Goal: Information Seeking & Learning: Learn about a topic

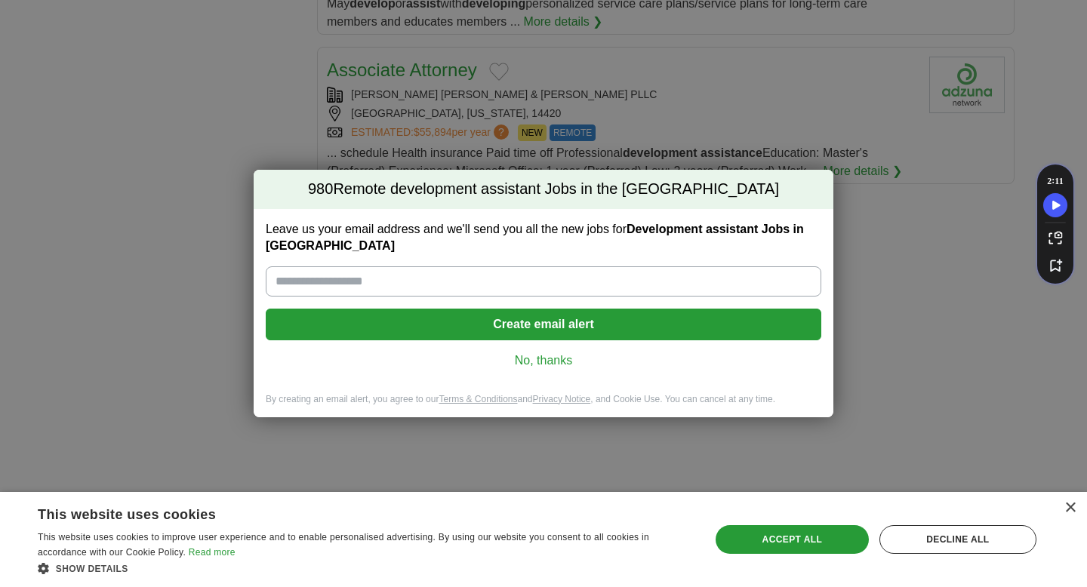
click at [547, 364] on link "No, thanks" at bounding box center [543, 360] width 531 height 17
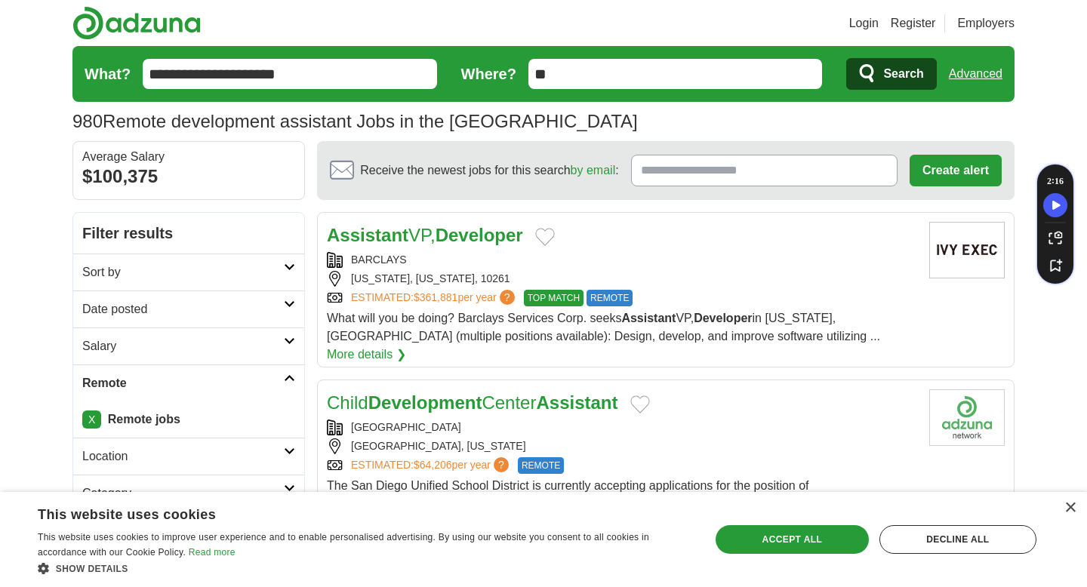
click at [865, 78] on icon "submit" at bounding box center [866, 73] width 14 height 18
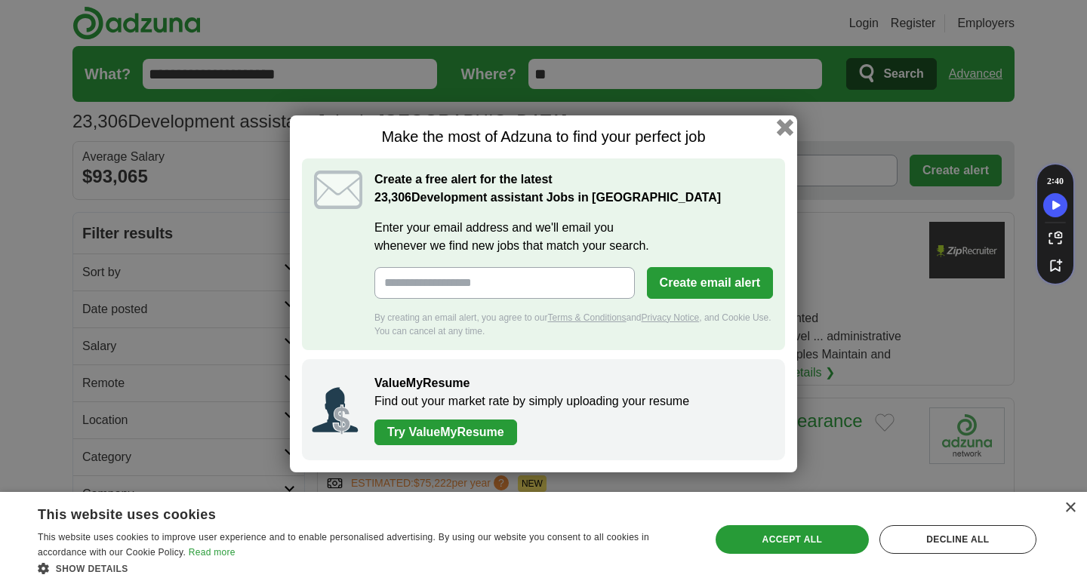
click at [776, 130] on button "button" at bounding box center [784, 126] width 17 height 17
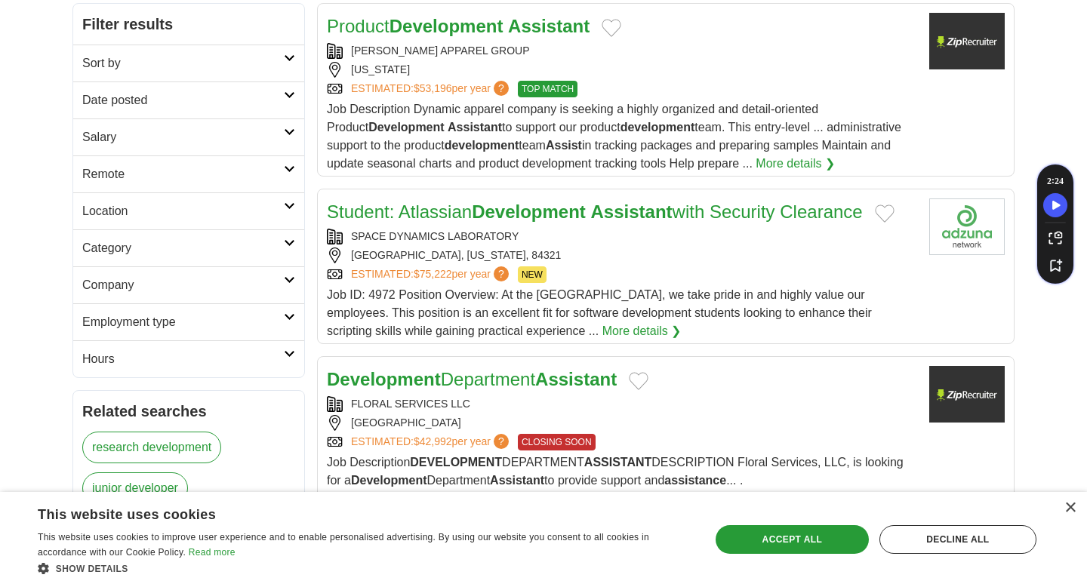
scroll to position [215, 0]
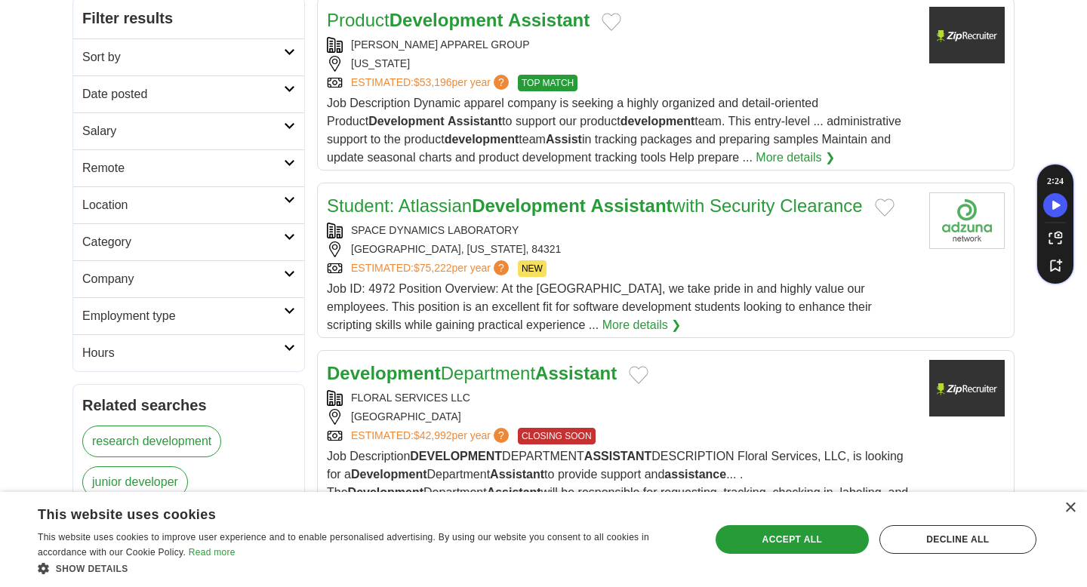
click at [282, 54] on h2 "Sort by" at bounding box center [182, 57] width 201 height 18
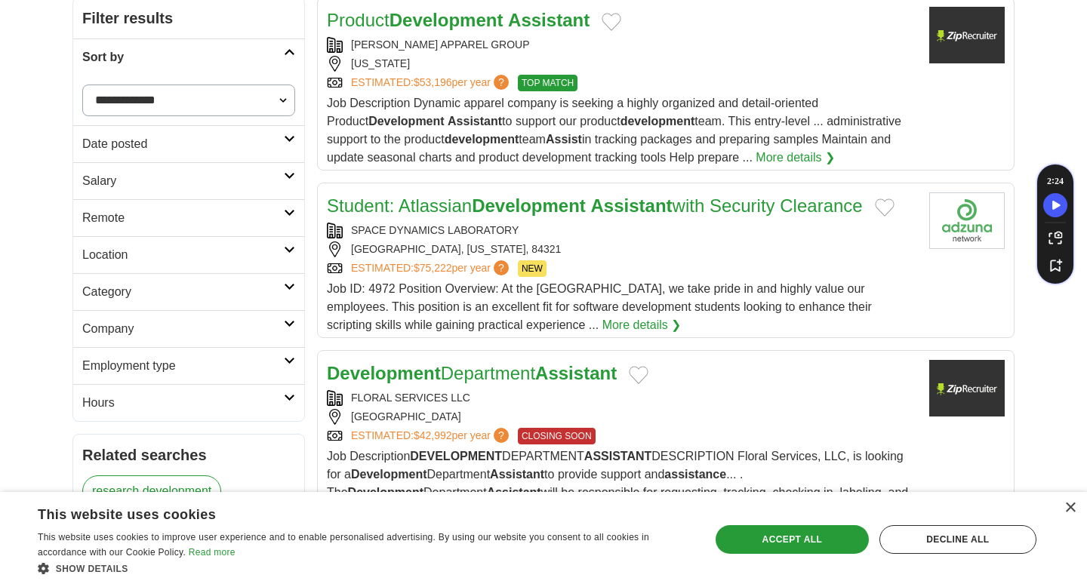
click at [282, 54] on h2 "Sort by" at bounding box center [182, 57] width 201 height 18
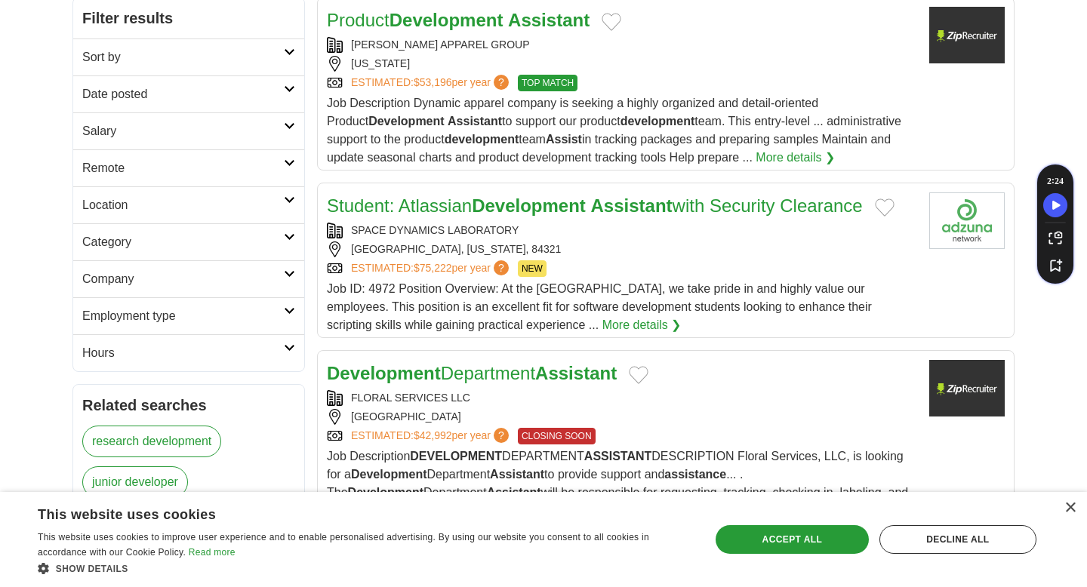
click at [290, 81] on link "Date posted" at bounding box center [188, 93] width 231 height 37
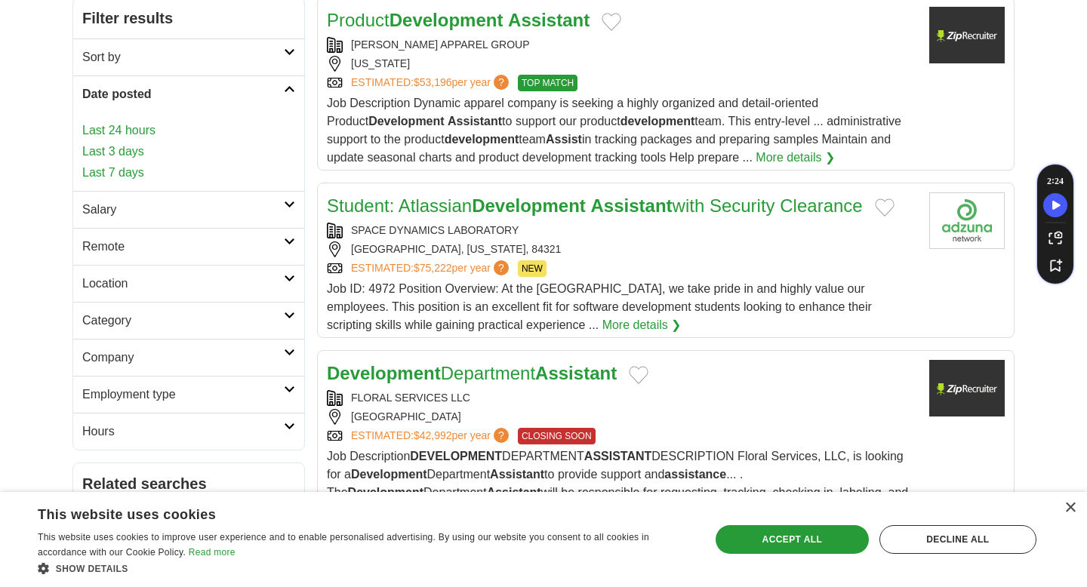
scroll to position [218, 0]
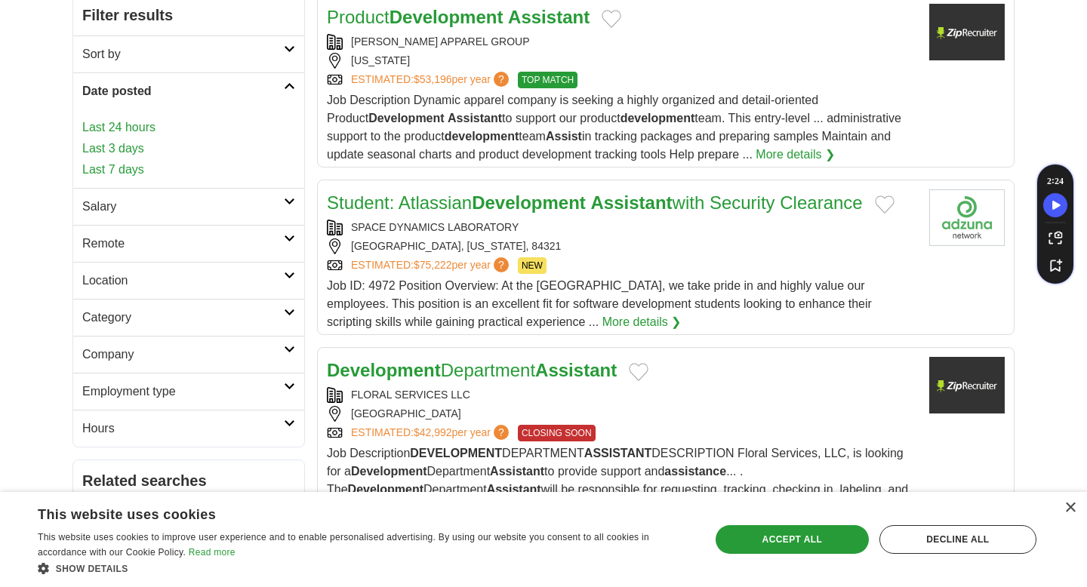
click at [288, 201] on icon at bounding box center [289, 202] width 11 height 8
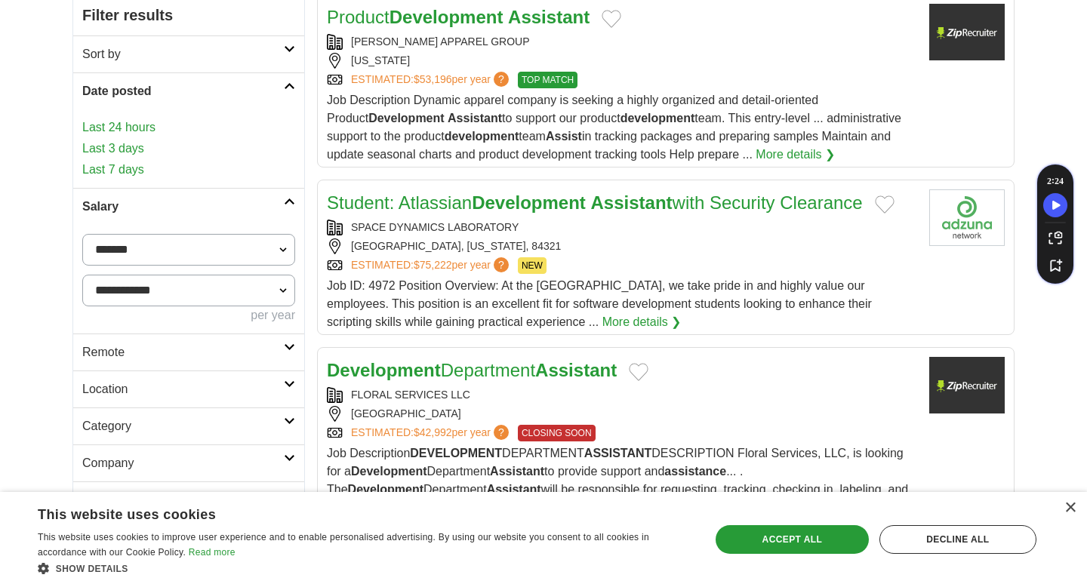
click at [288, 343] on icon at bounding box center [289, 347] width 11 height 8
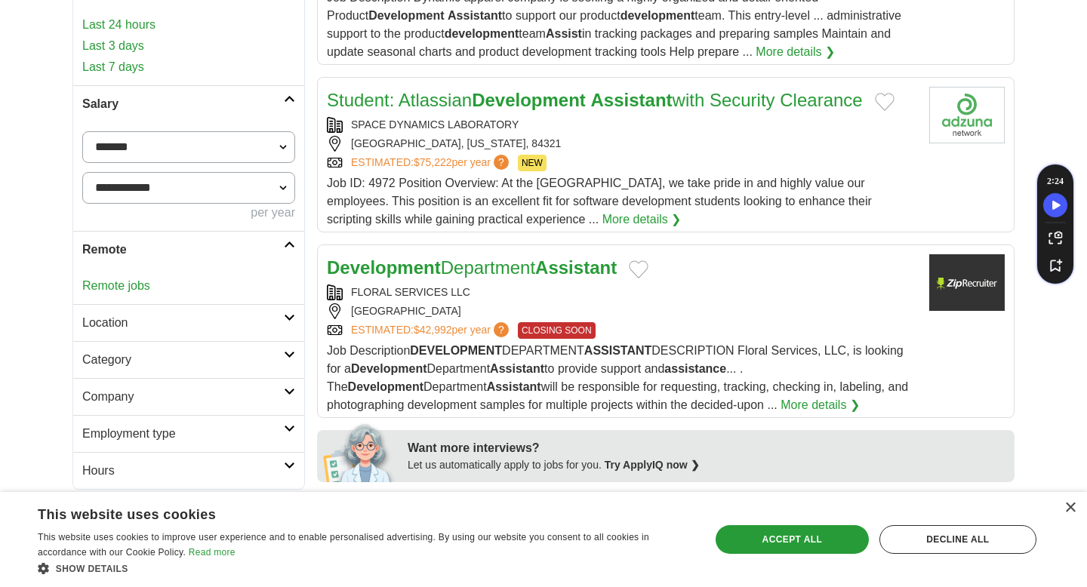
scroll to position [324, 0]
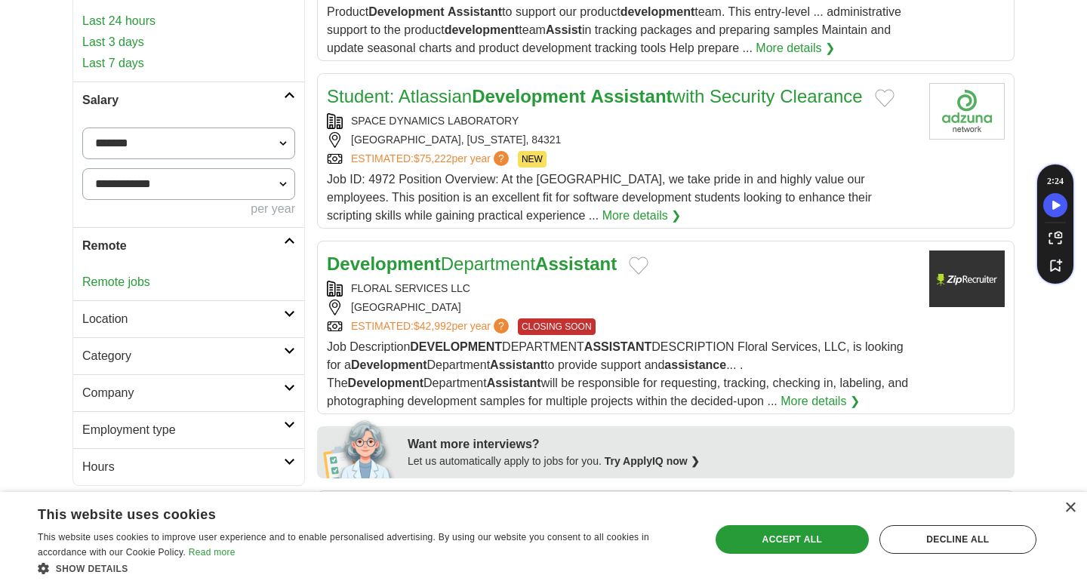
click at [282, 298] on div "Remote jobs" at bounding box center [188, 282] width 231 height 36
click at [287, 308] on link "Location" at bounding box center [188, 318] width 231 height 37
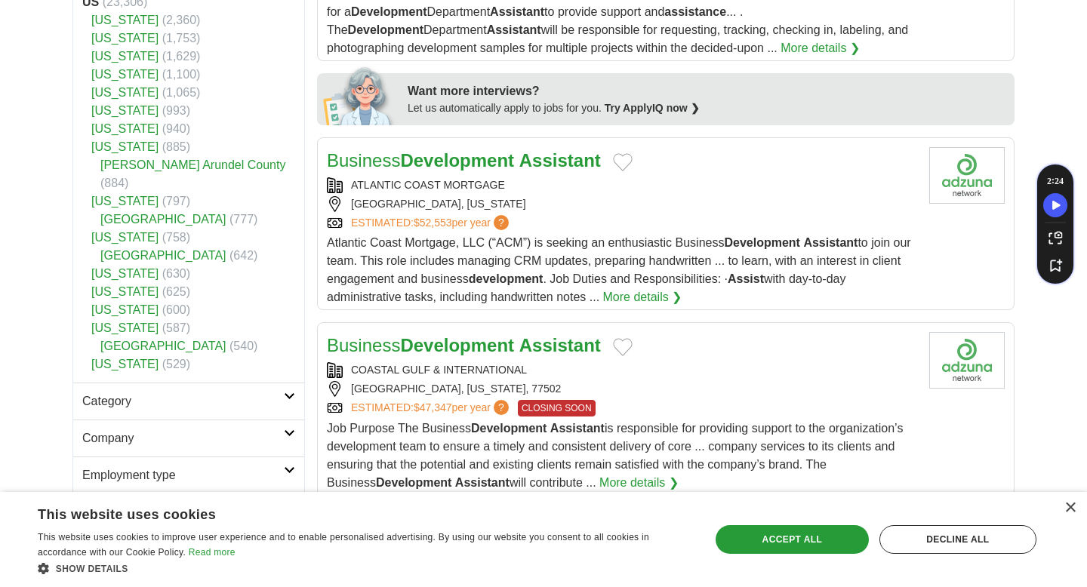
scroll to position [736, 0]
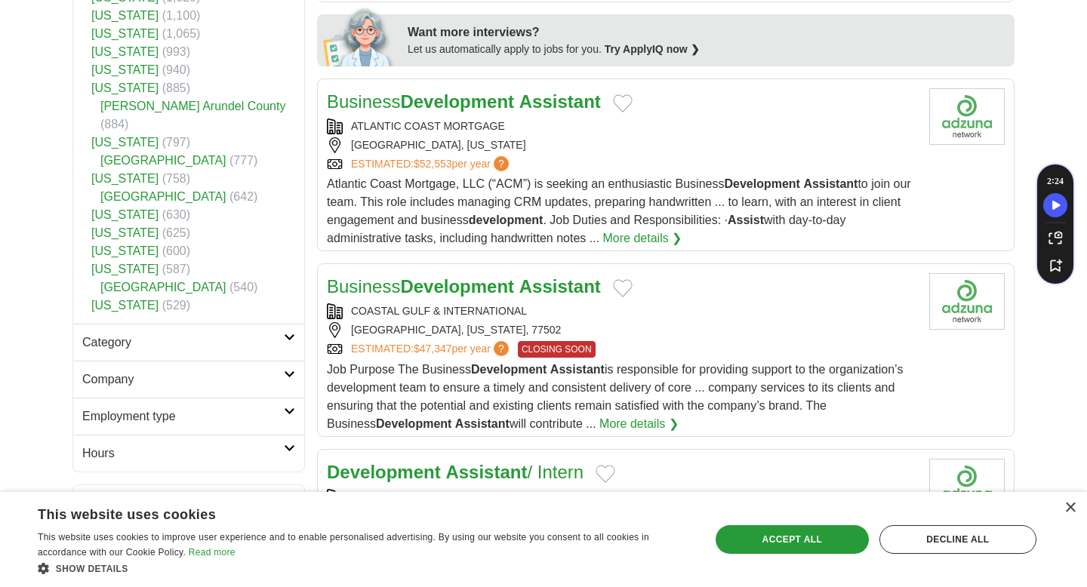
click at [289, 326] on link "Category" at bounding box center [188, 342] width 231 height 37
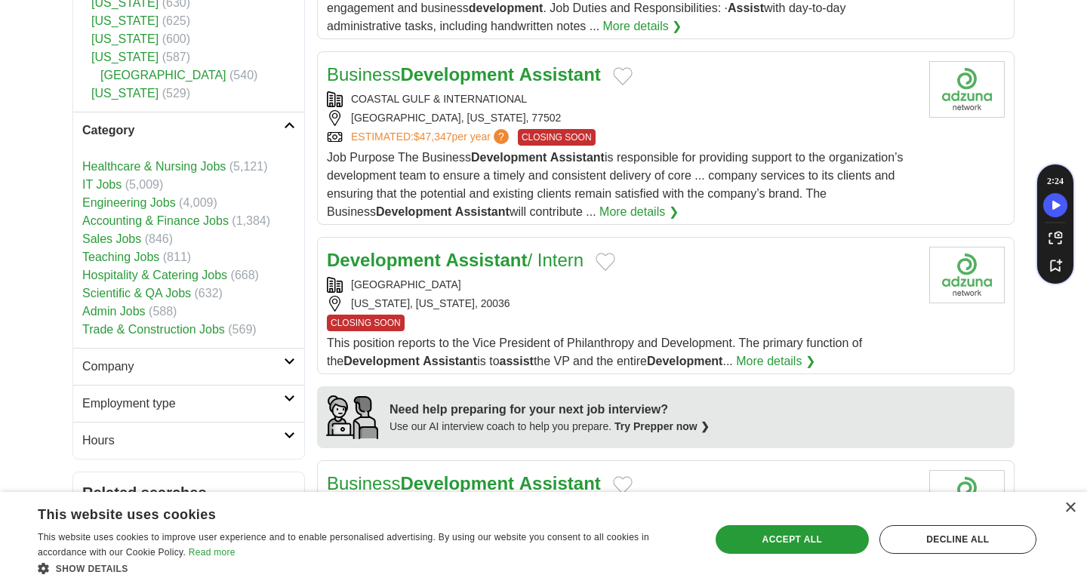
scroll to position [959, 0]
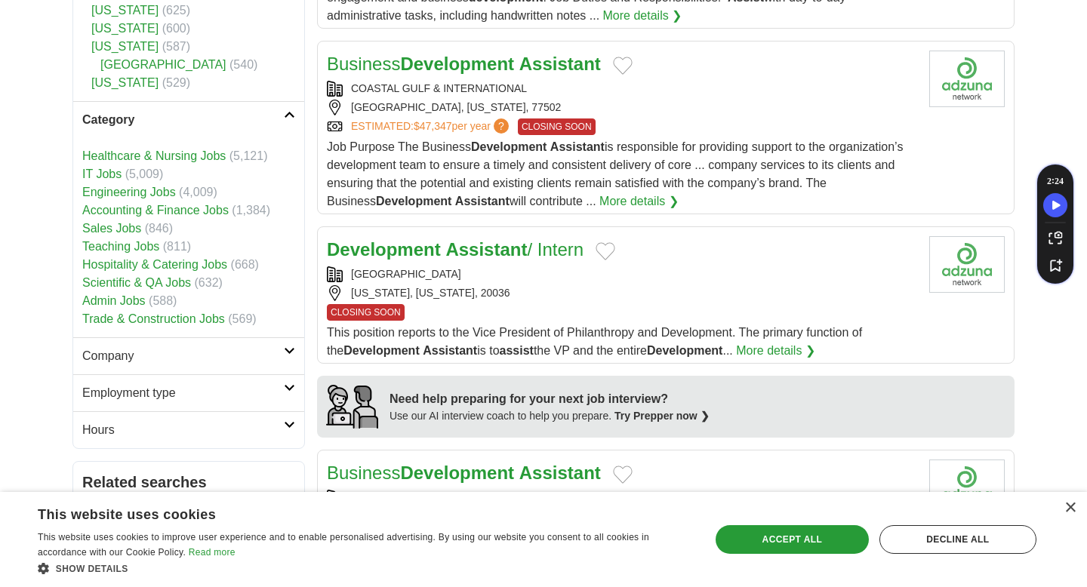
click at [291, 342] on link "Company" at bounding box center [188, 355] width 231 height 37
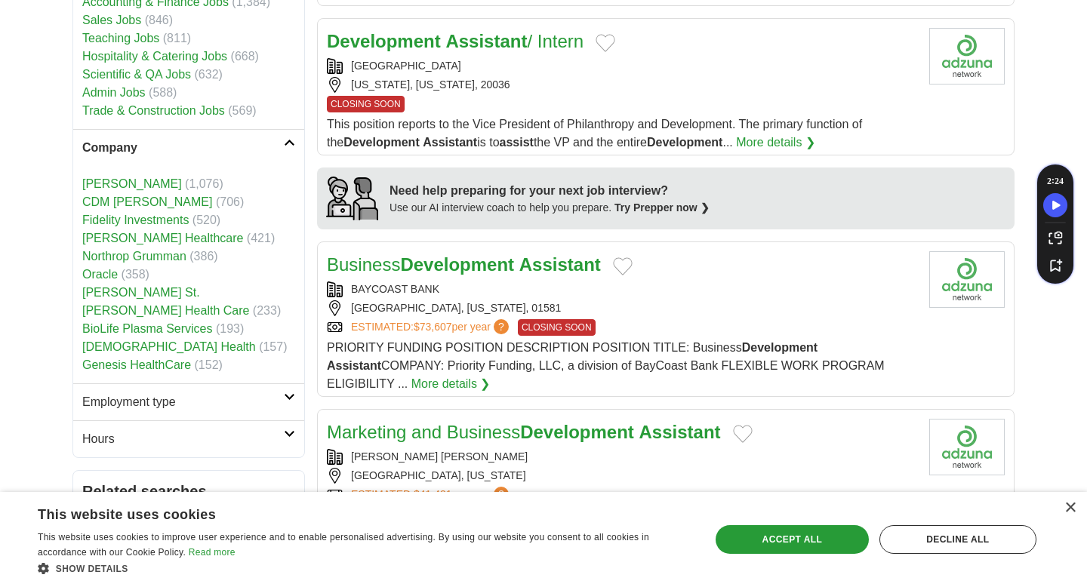
scroll to position [1185, 0]
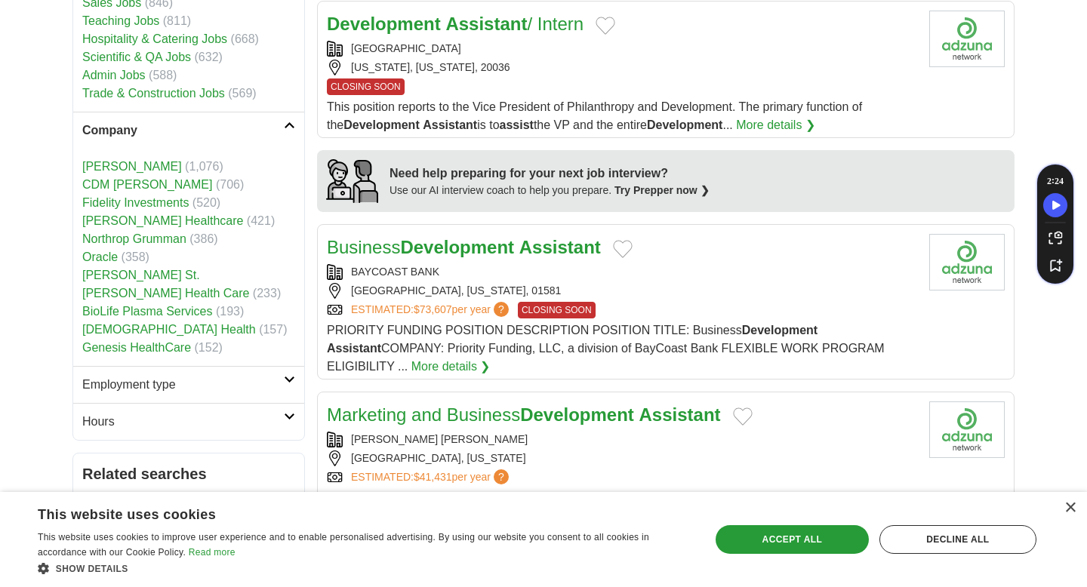
click at [285, 366] on link "Employment type" at bounding box center [188, 384] width 231 height 37
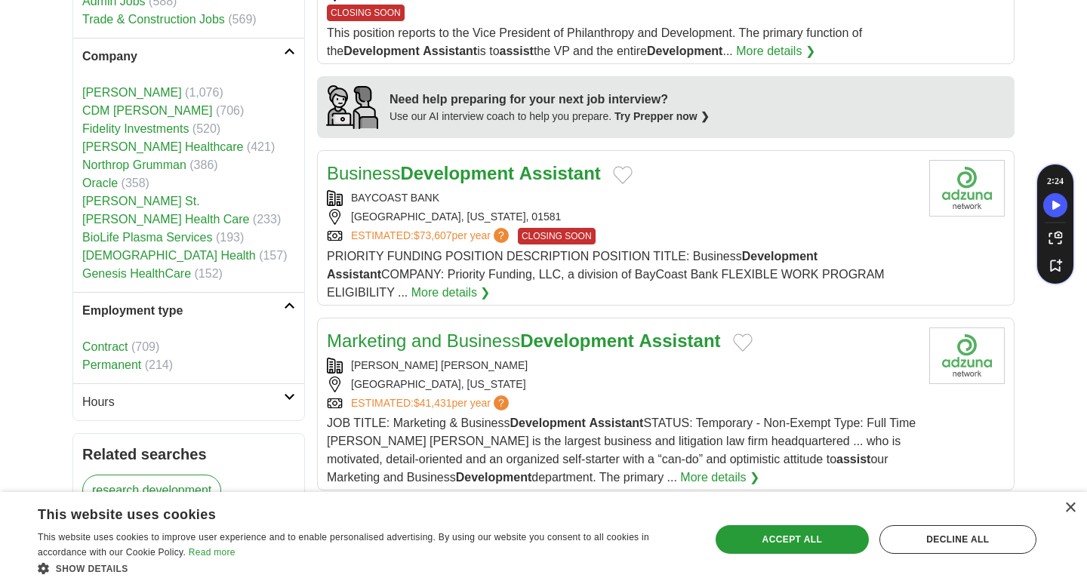
scroll to position [1267, 0]
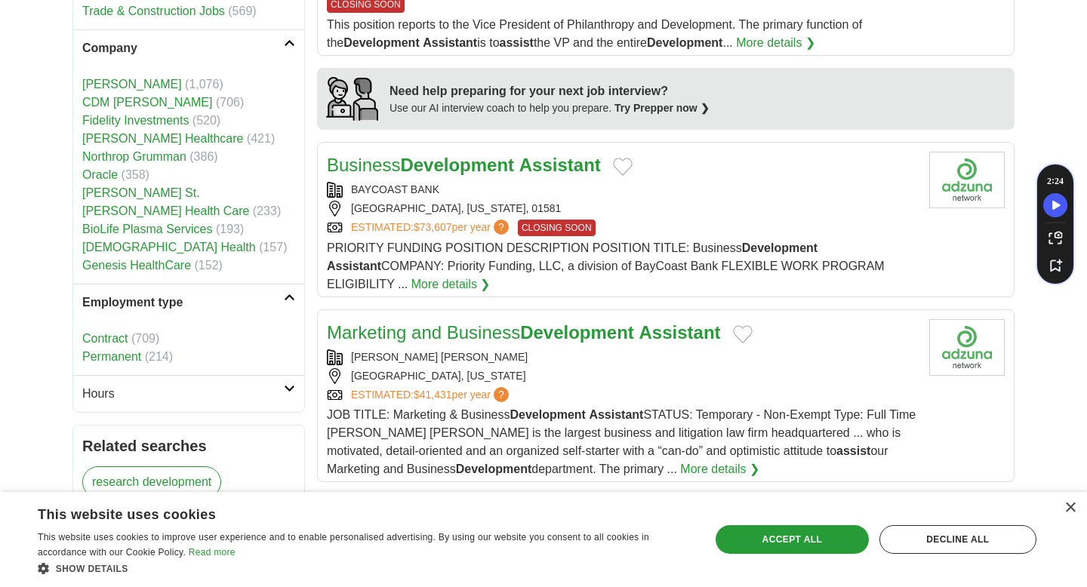
click at [286, 375] on link "Hours" at bounding box center [188, 393] width 231 height 37
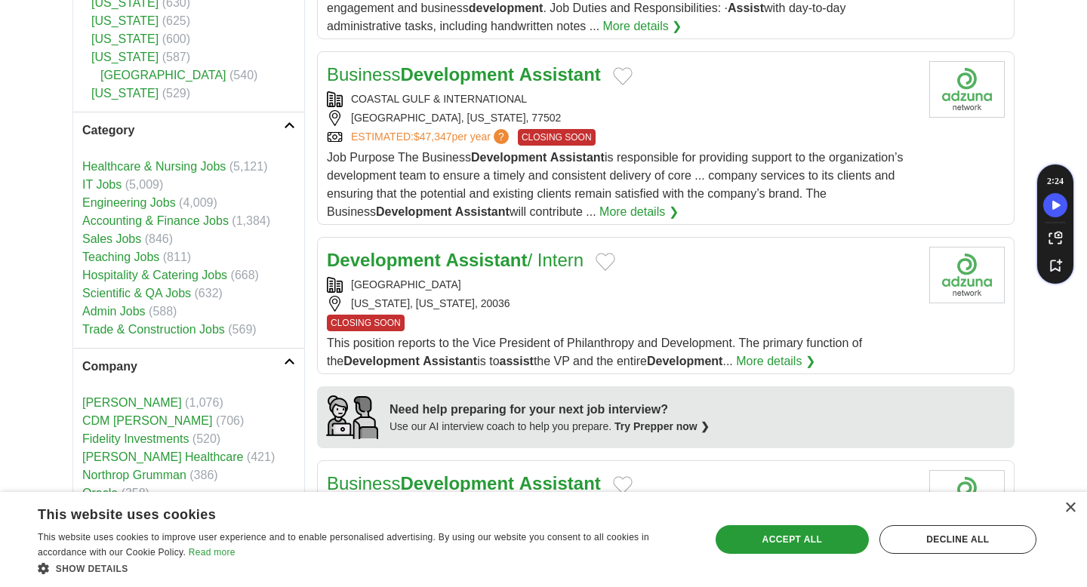
scroll to position [950, 0]
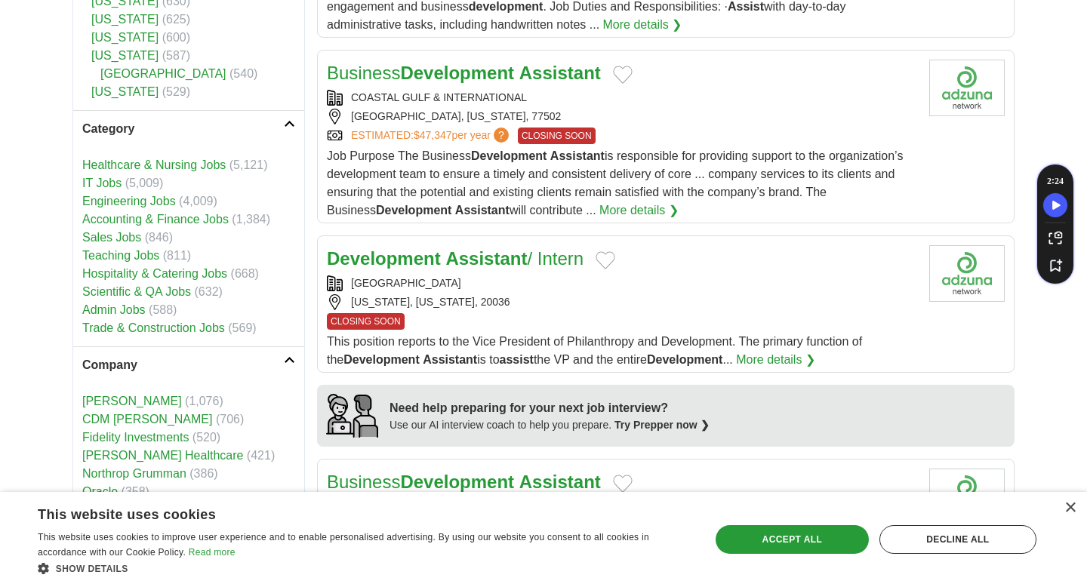
click at [523, 324] on div "CLOSING SOON" at bounding box center [622, 321] width 590 height 17
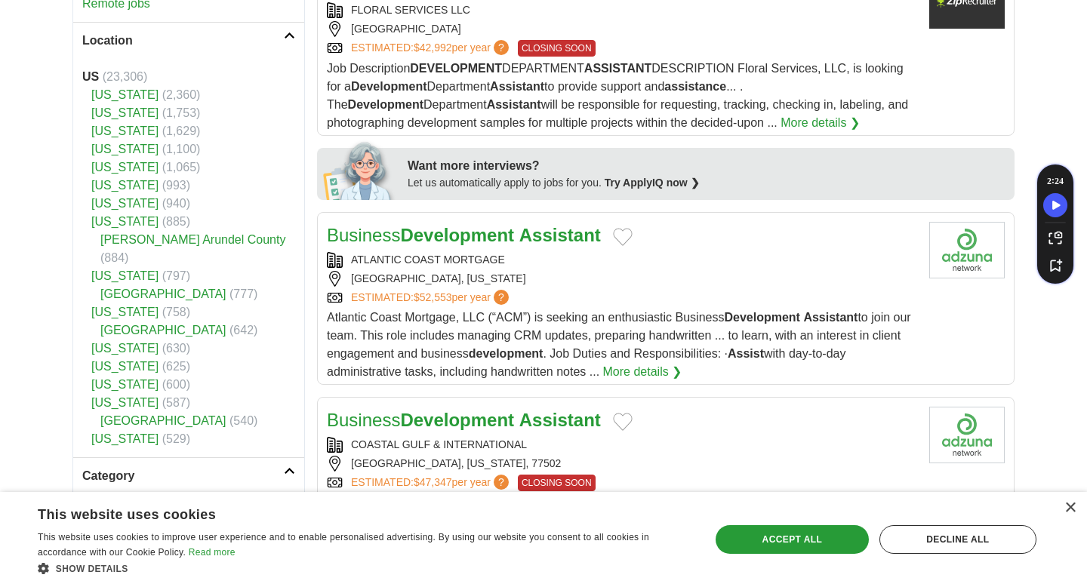
scroll to position [604, 0]
click at [130, 115] on link "[US_STATE]" at bounding box center [124, 112] width 67 height 13
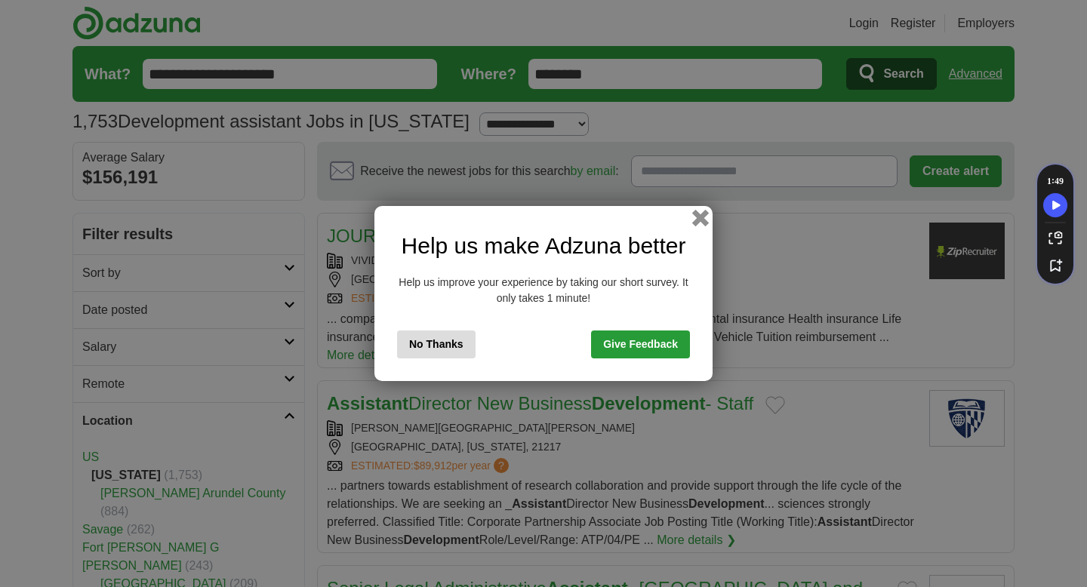
click at [701, 218] on button "button" at bounding box center [700, 218] width 17 height 17
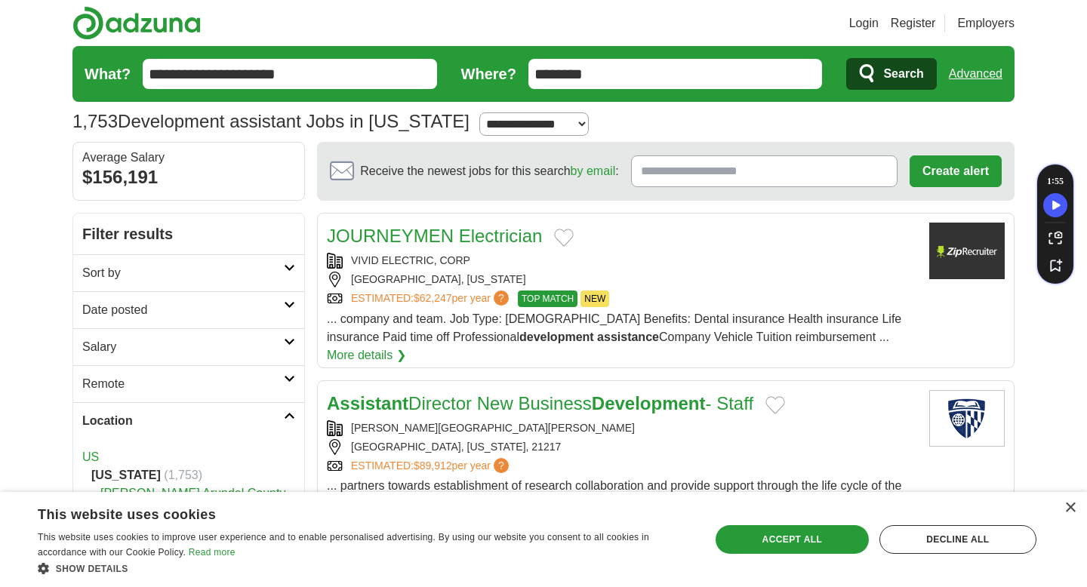
click at [288, 264] on icon at bounding box center [289, 268] width 11 height 8
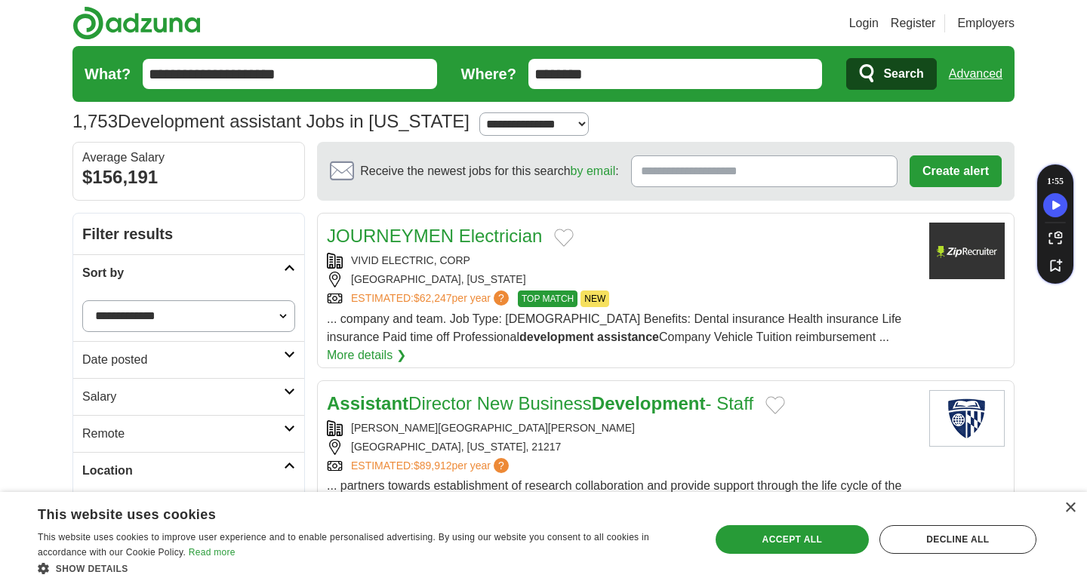
click at [281, 309] on select "**********" at bounding box center [188, 316] width 213 height 32
select select "**********"
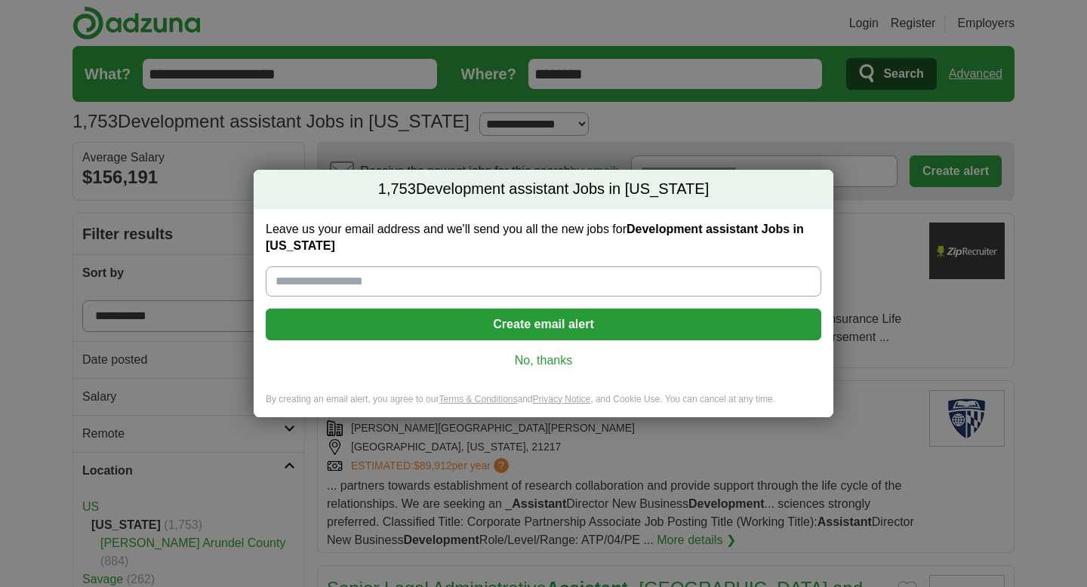
click at [538, 361] on link "No, thanks" at bounding box center [543, 360] width 531 height 17
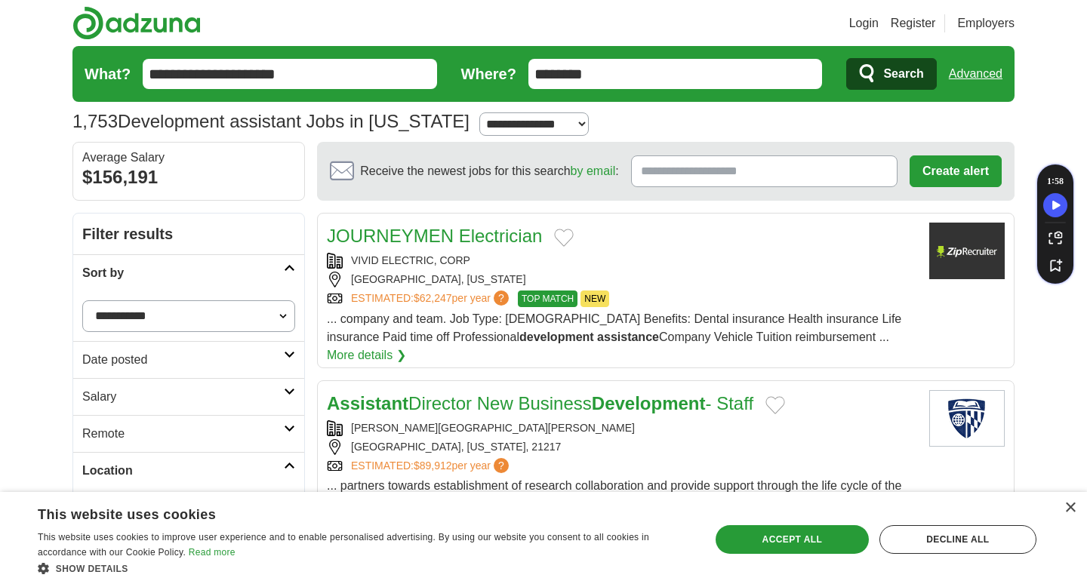
click at [973, 74] on link "Advanced" at bounding box center [975, 74] width 54 height 30
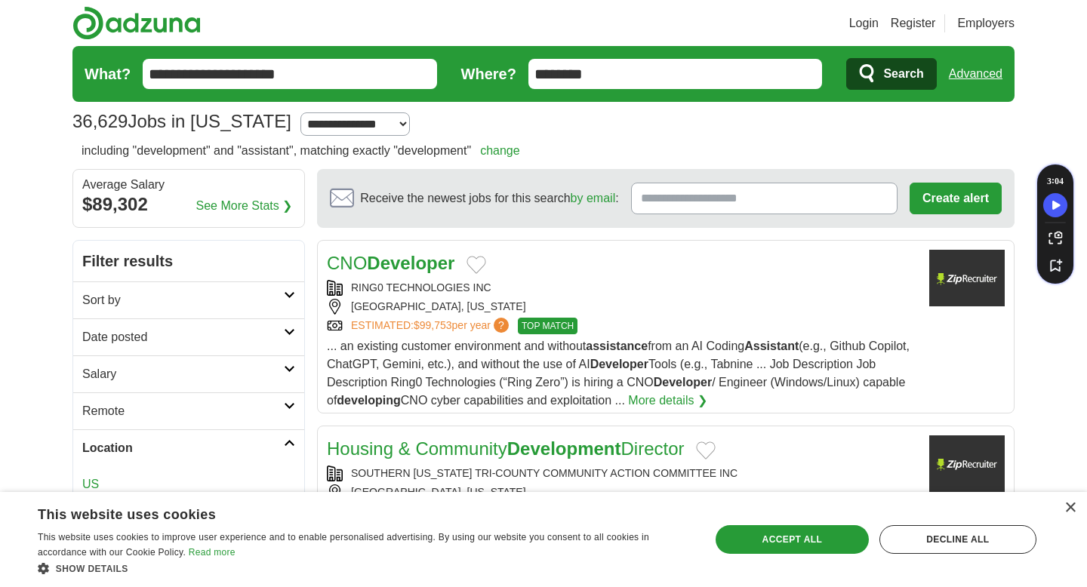
click at [967, 80] on link "Advanced" at bounding box center [975, 74] width 54 height 30
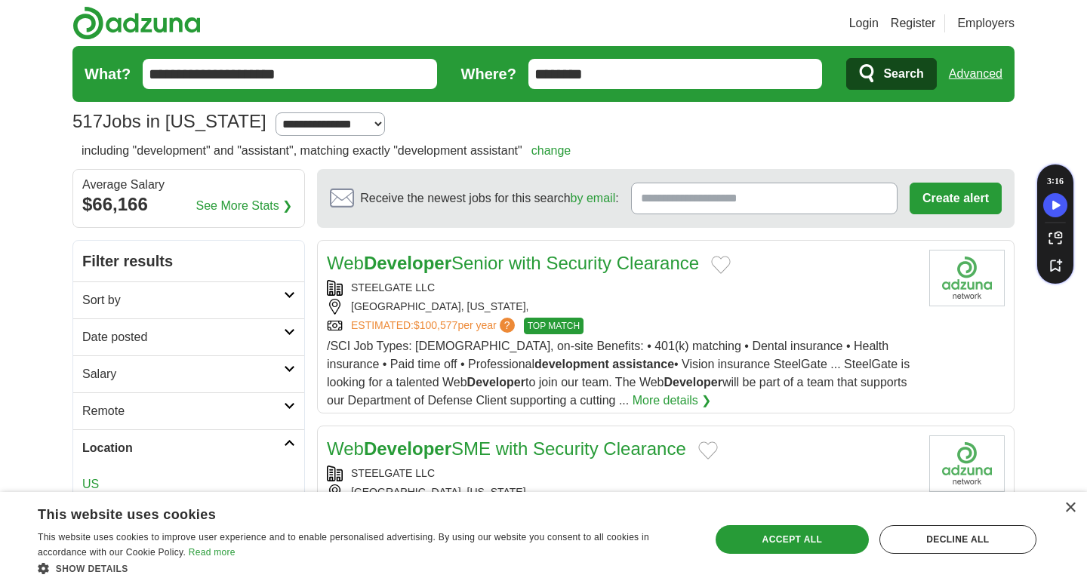
click at [247, 287] on link "Sort by" at bounding box center [188, 299] width 231 height 37
click at [232, 331] on select "**********" at bounding box center [188, 343] width 213 height 32
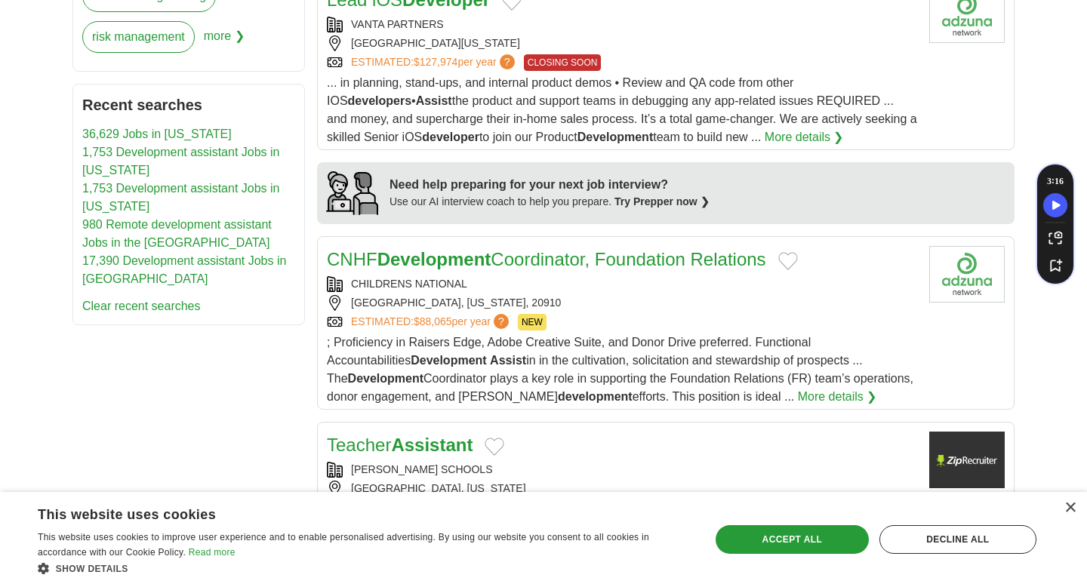
scroll to position [1287, 0]
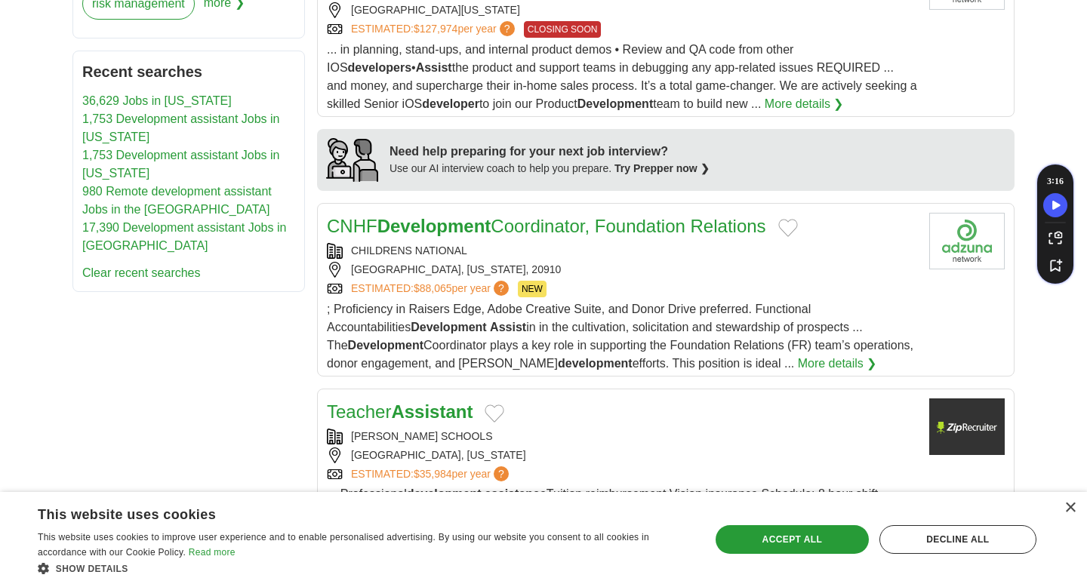
click at [546, 346] on span "; Proficiency in Raisers Edge, Adobe Creative Suite, and Donor Drive preferred.…" at bounding box center [620, 336] width 586 height 67
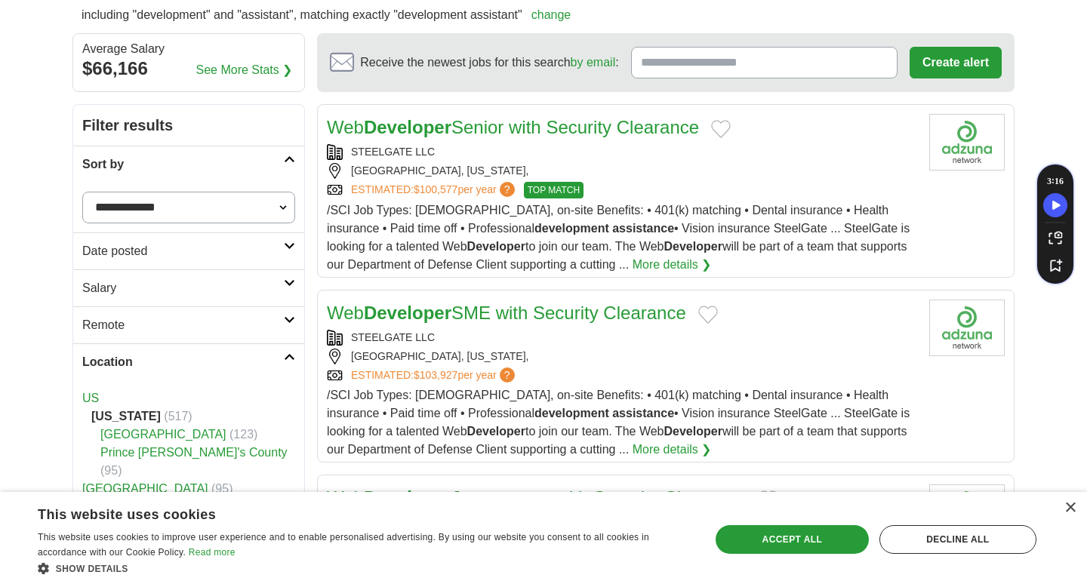
scroll to position [0, 0]
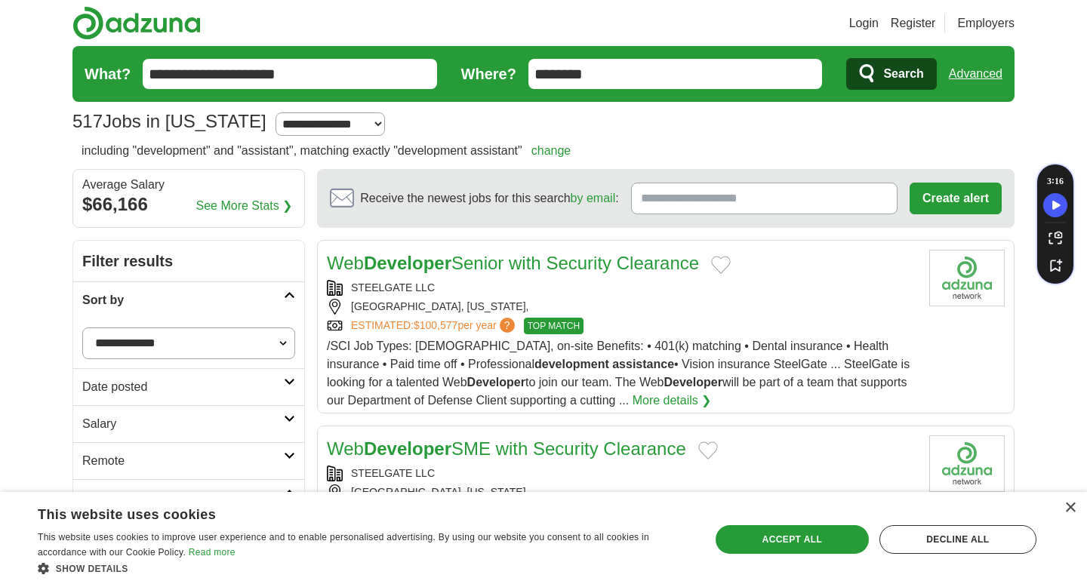
click at [974, 80] on link "Advanced" at bounding box center [975, 74] width 54 height 30
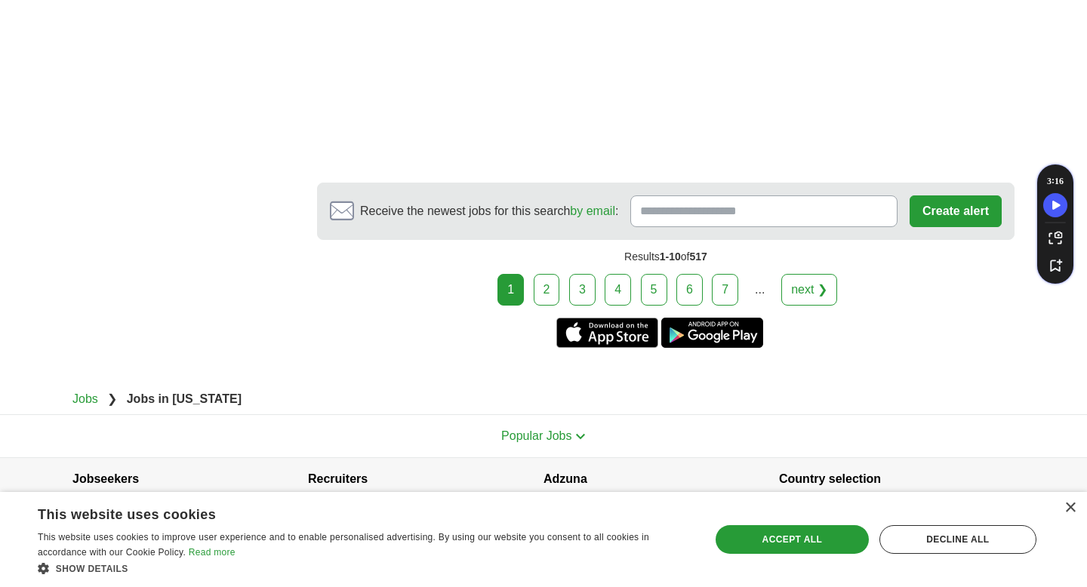
scroll to position [2999, 0]
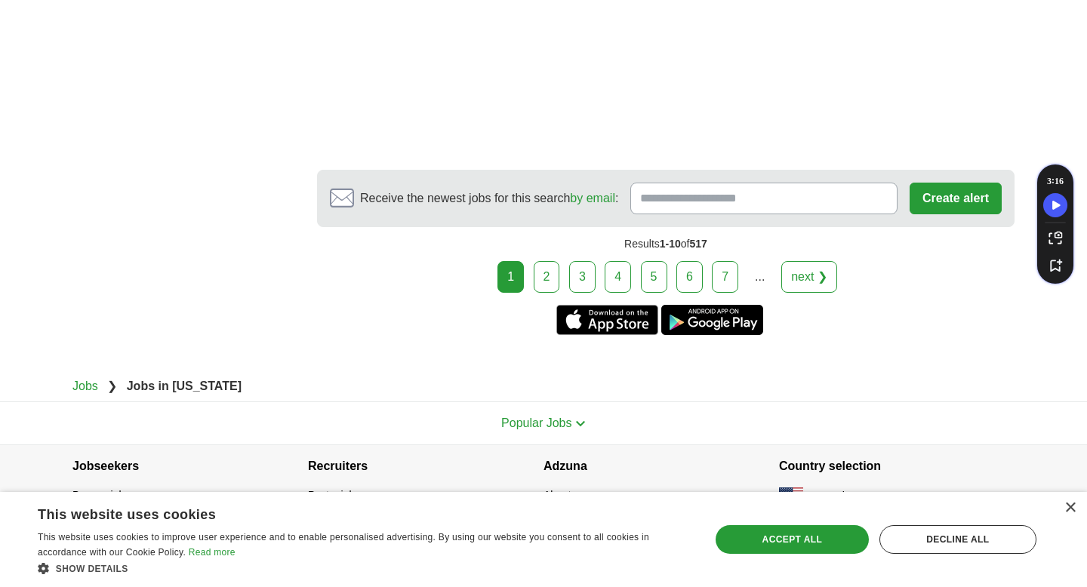
click at [536, 273] on link "2" at bounding box center [546, 277] width 26 height 32
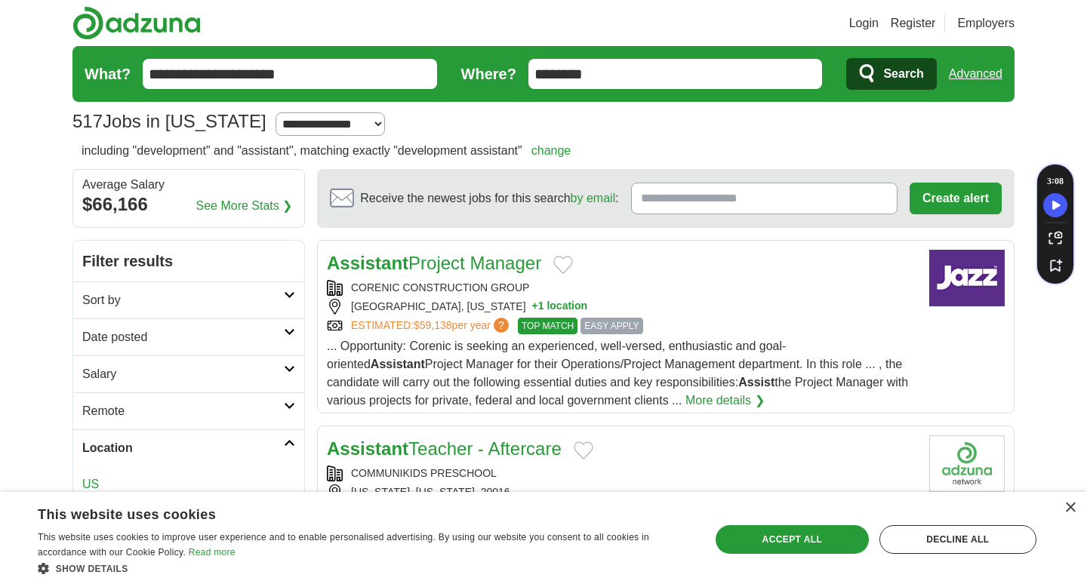
click at [237, 307] on h2 "Sort by" at bounding box center [182, 300] width 201 height 18
click at [244, 382] on h2 "Date posted" at bounding box center [182, 387] width 201 height 18
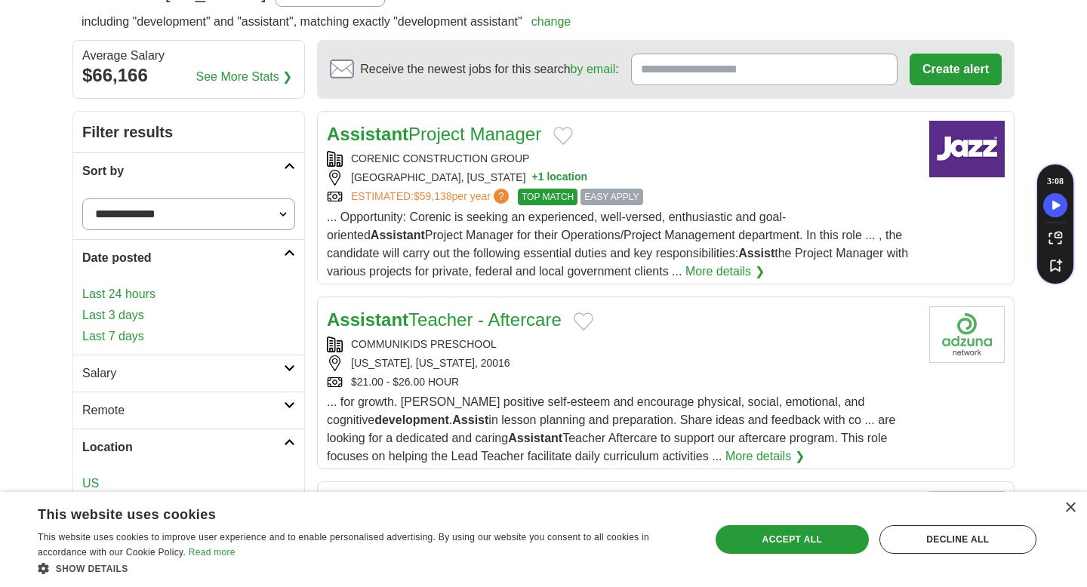
scroll to position [136, 0]
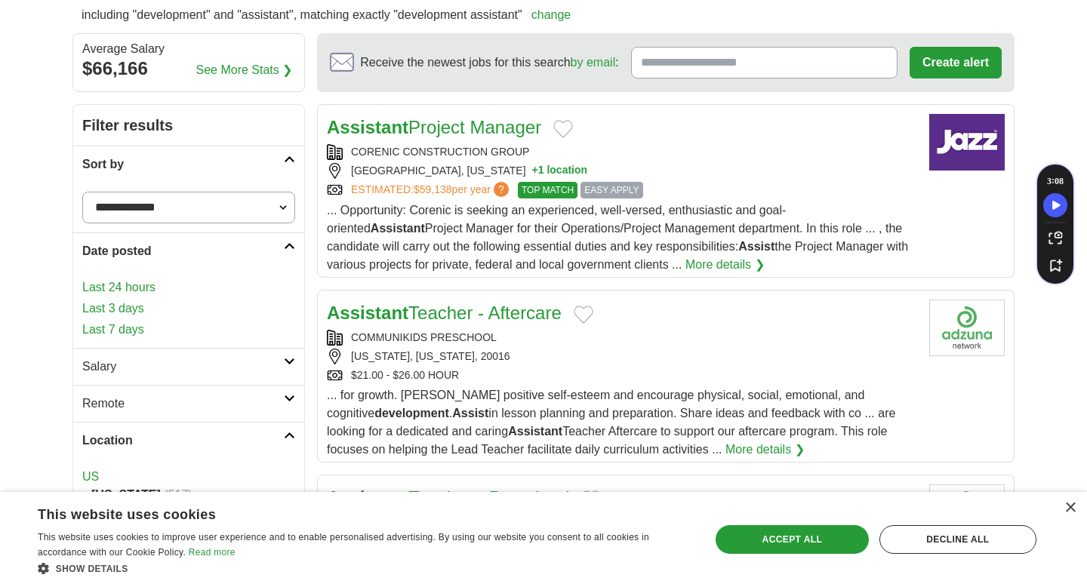
click at [128, 323] on link "Last 7 days" at bounding box center [188, 330] width 213 height 18
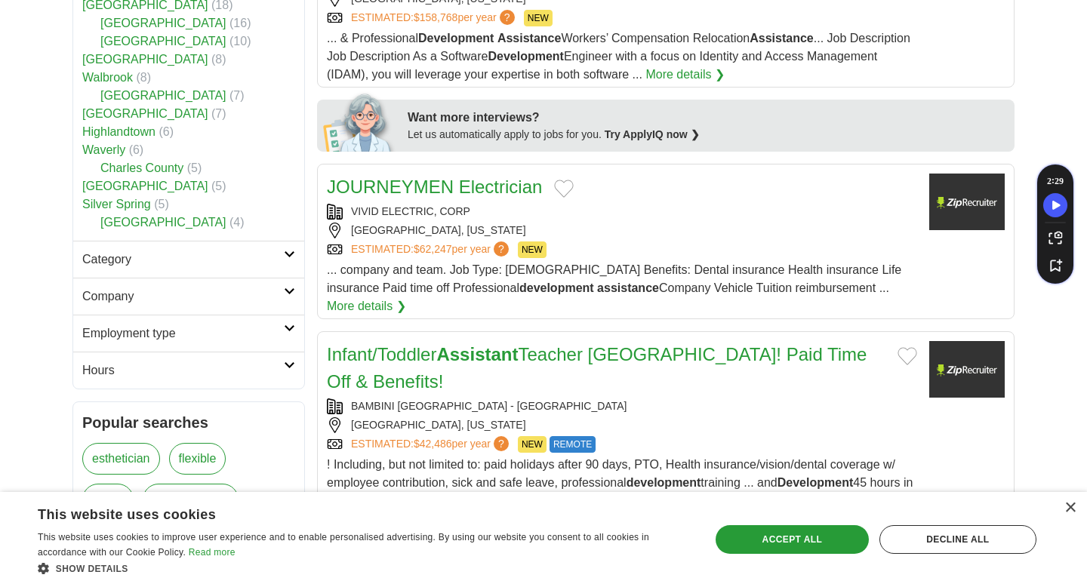
scroll to position [696, 0]
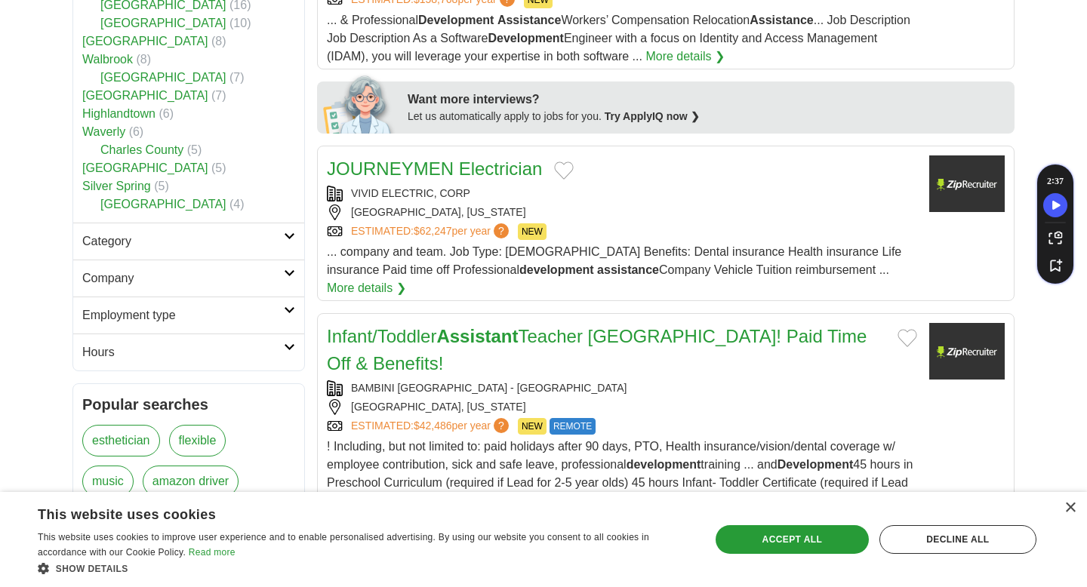
click at [256, 223] on link "Category" at bounding box center [188, 241] width 231 height 37
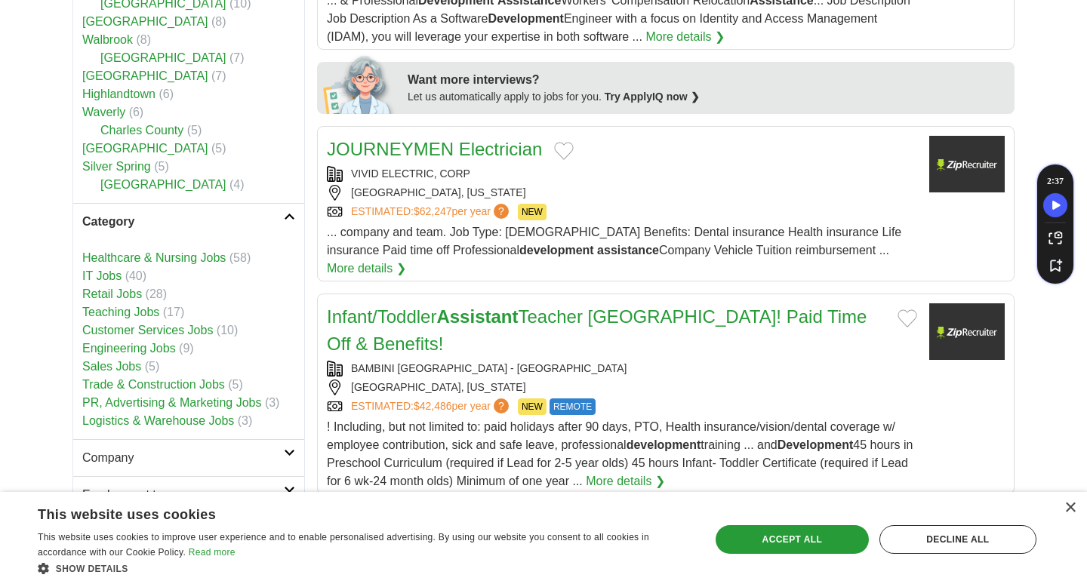
scroll to position [727, 0]
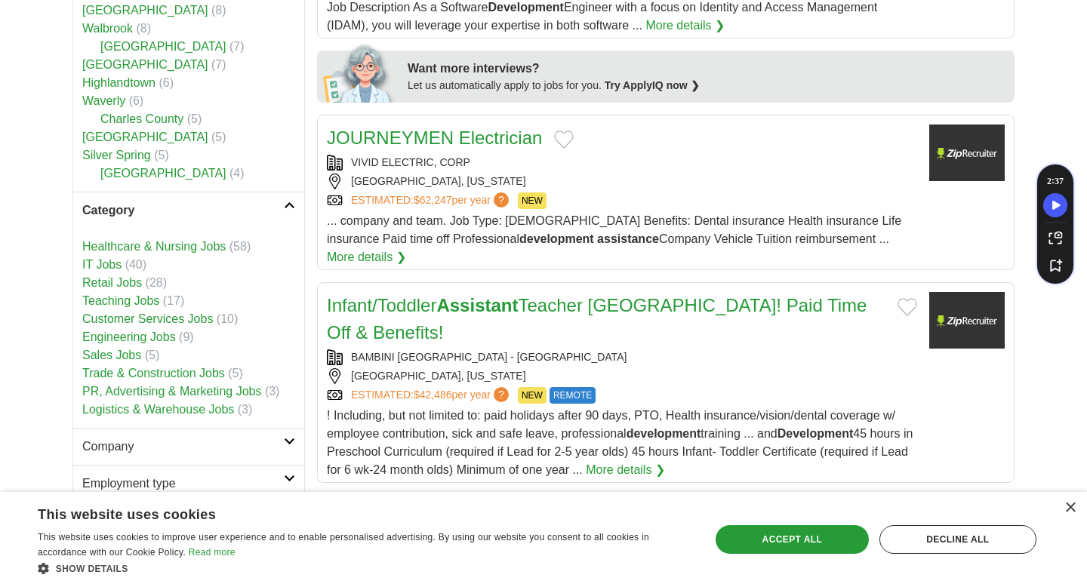
click at [239, 438] on h2 "Company" at bounding box center [182, 447] width 201 height 18
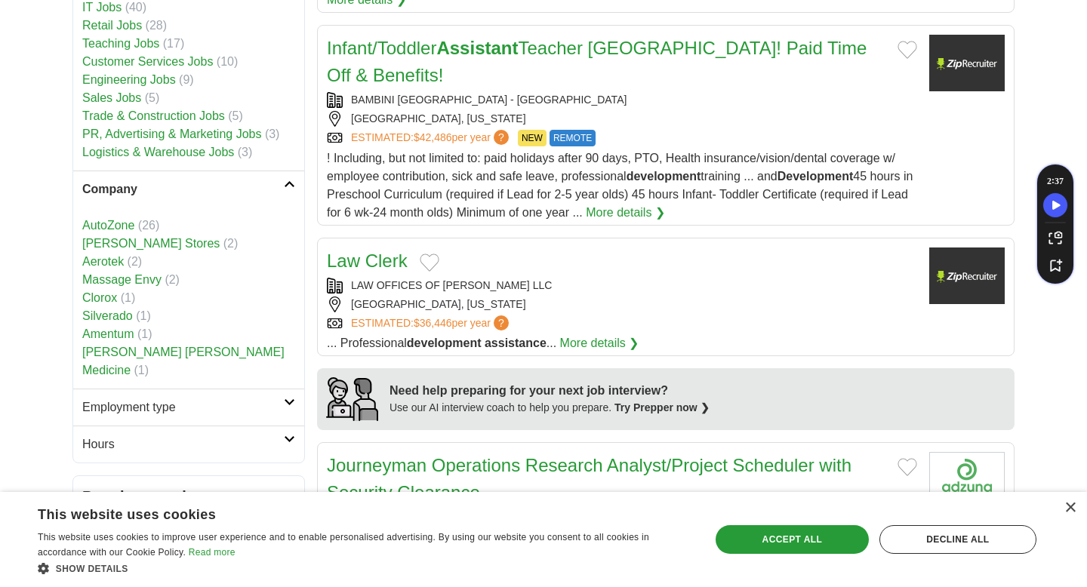
scroll to position [987, 0]
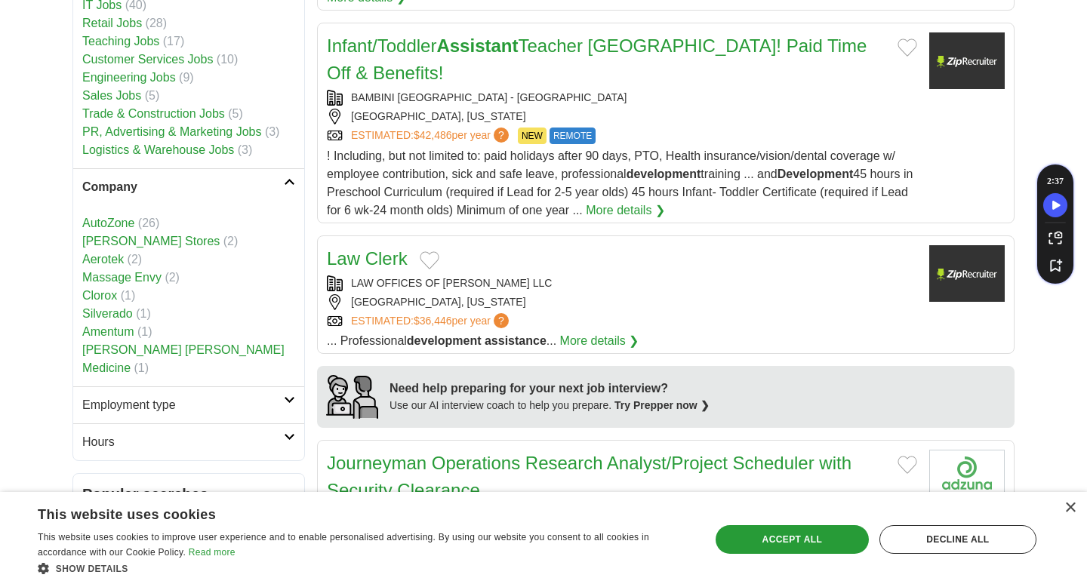
click at [232, 386] on link "Employment type" at bounding box center [188, 404] width 231 height 37
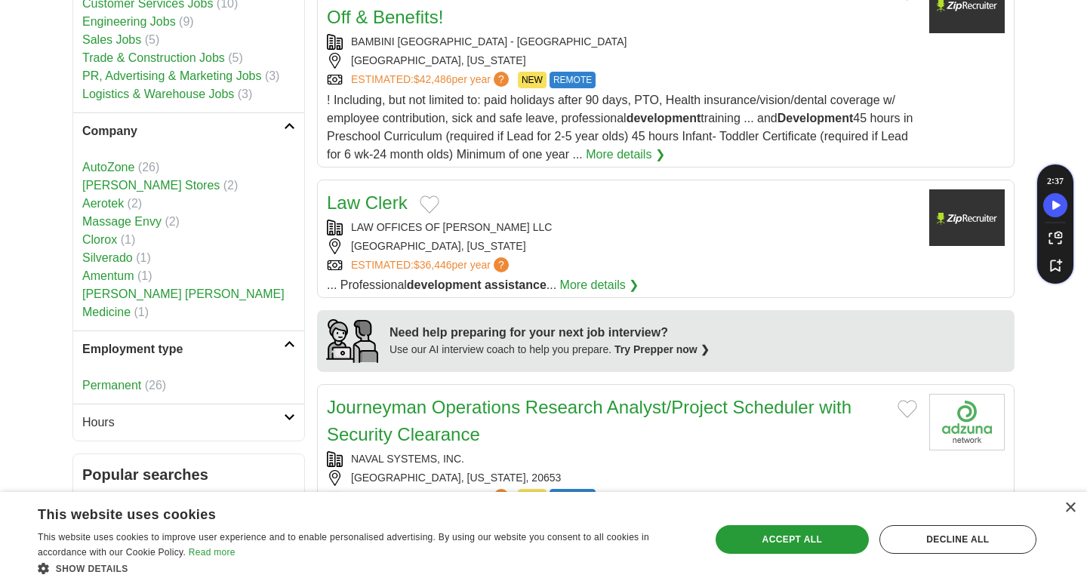
scroll to position [1062, 0]
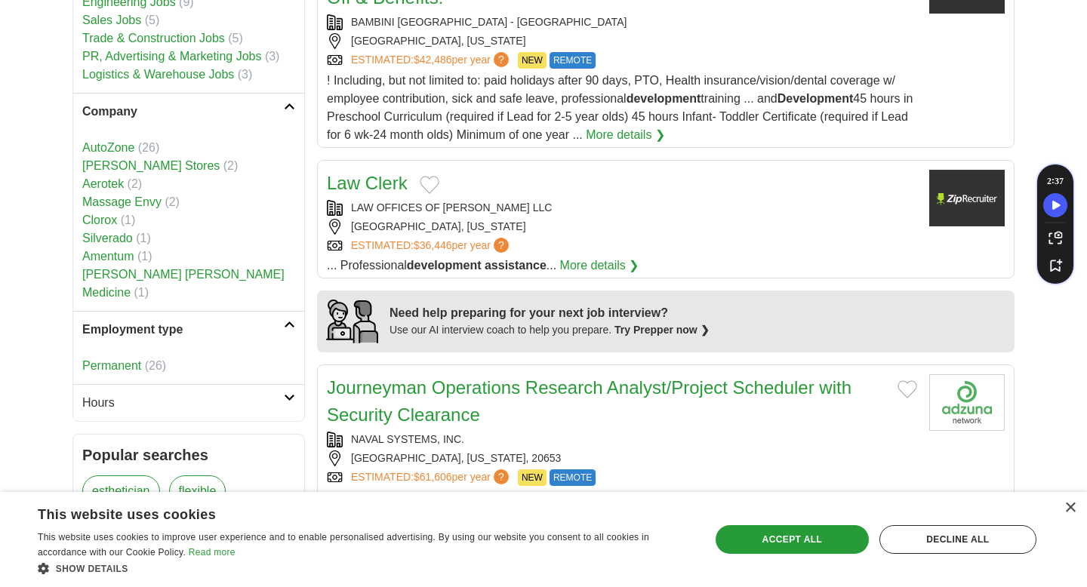
click at [232, 384] on link "Hours" at bounding box center [188, 402] width 231 height 37
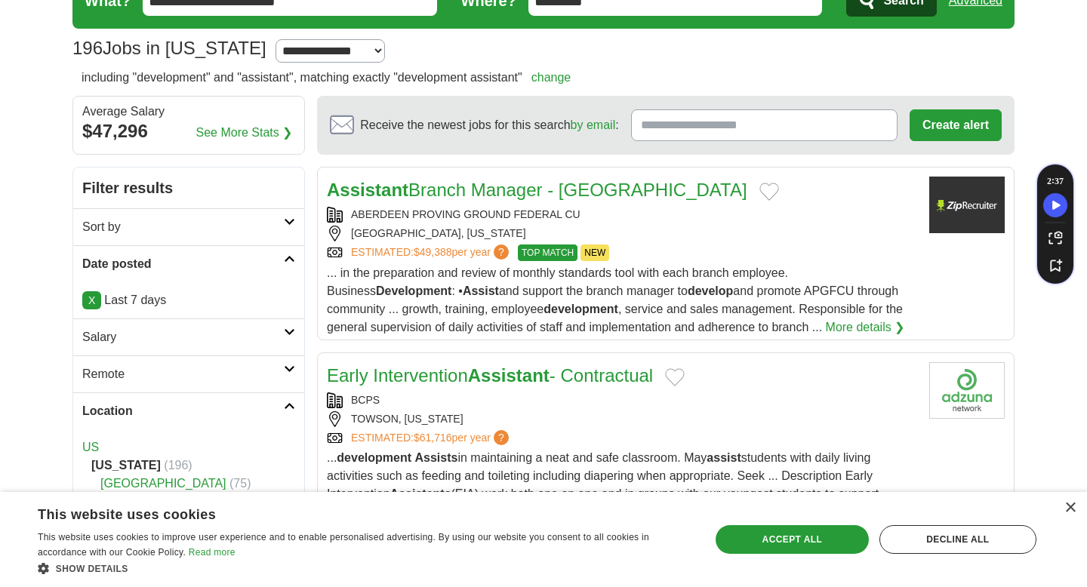
scroll to position [0, 0]
